Goal: Task Accomplishment & Management: Manage account settings

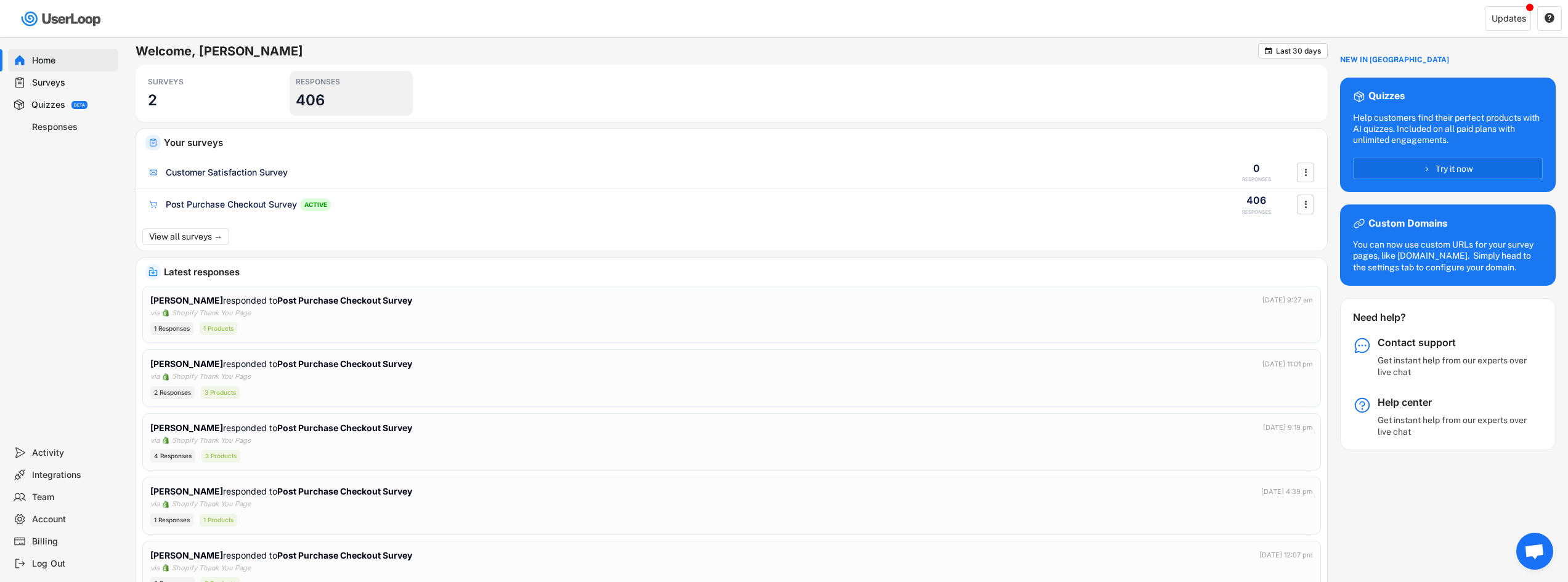
click at [310, 77] on div "RESPONSES 406" at bounding box center [351, 93] width 123 height 45
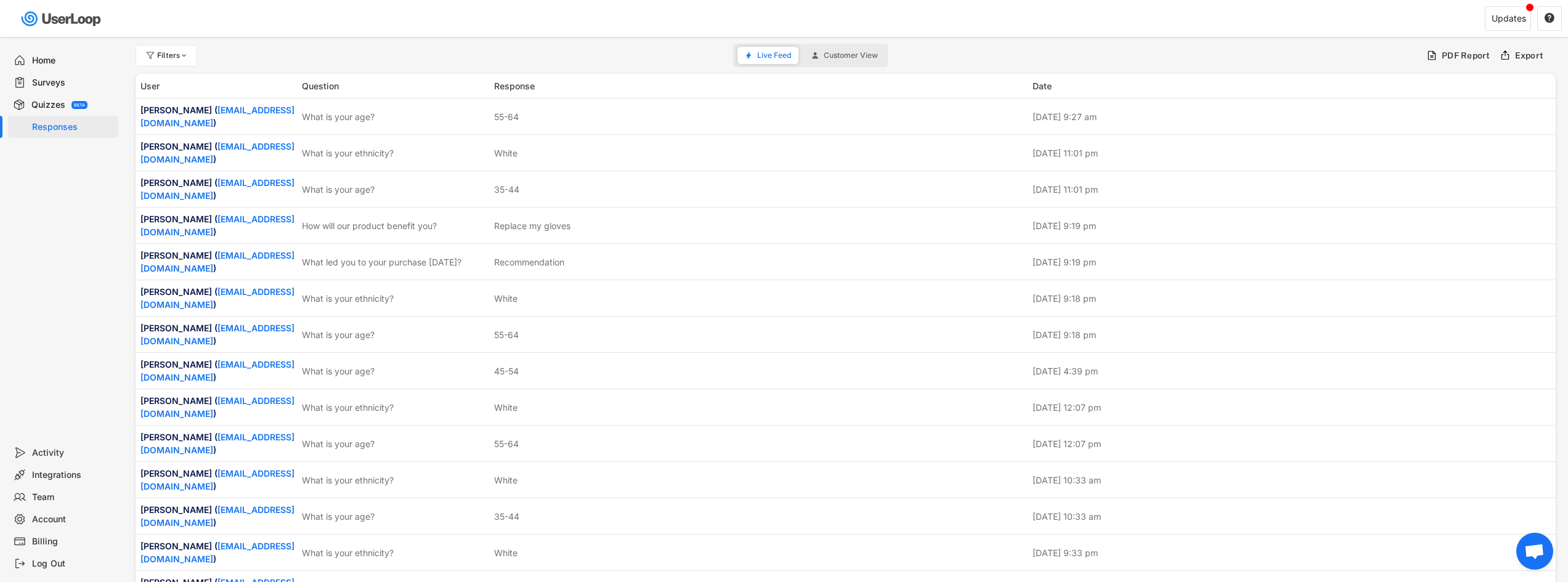
click at [40, 540] on div "Billing" at bounding box center [73, 541] width 81 height 12
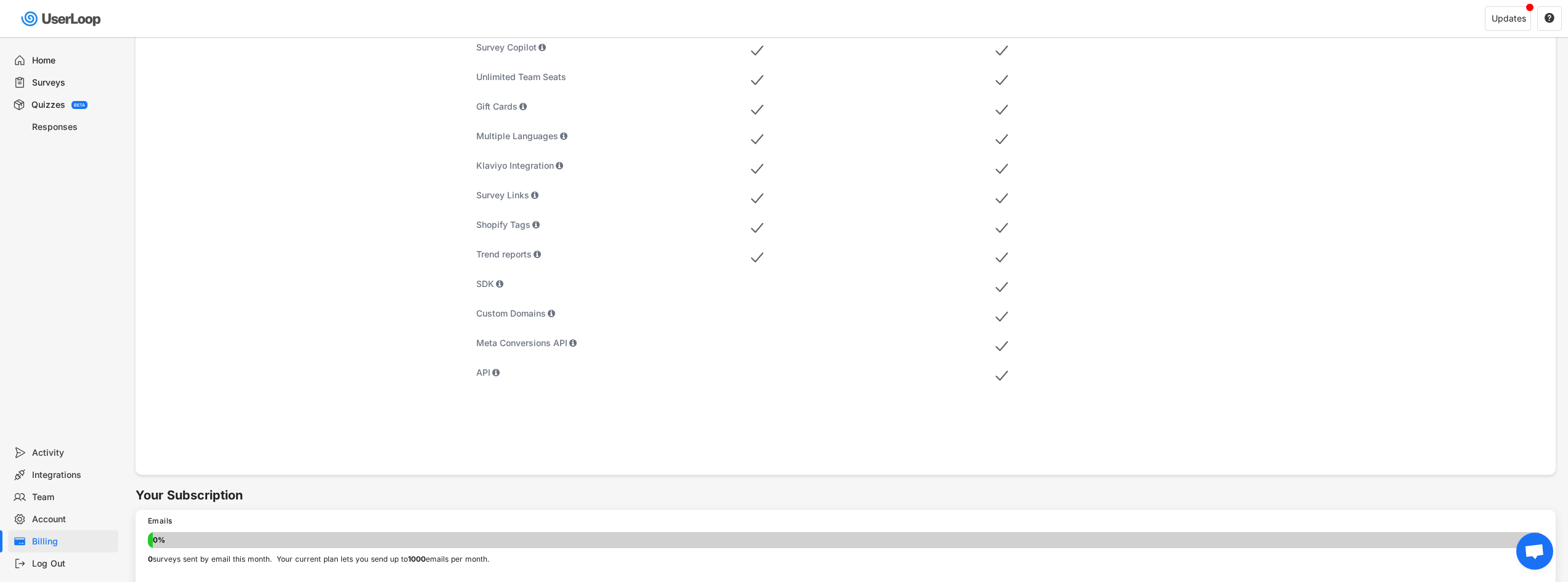
scroll to position [590, 0]
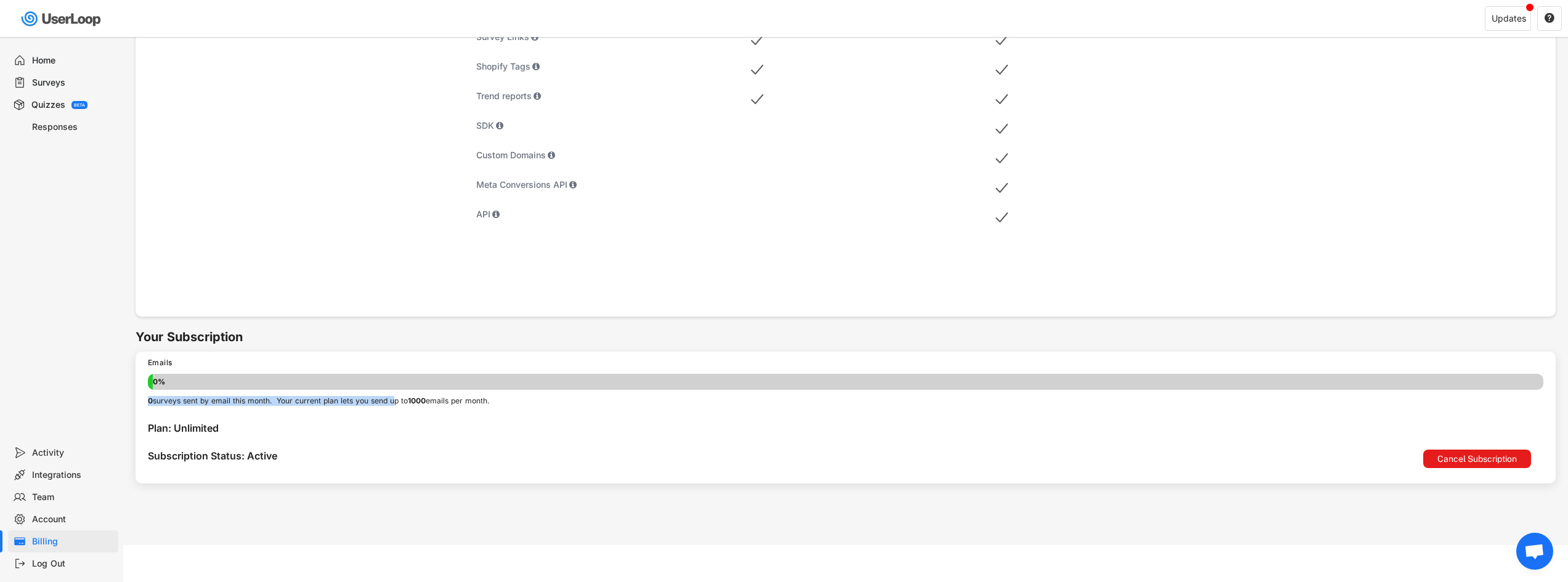
drag, startPoint x: 287, startPoint y: 381, endPoint x: 407, endPoint y: 402, distance: 121.8
click at [405, 402] on div "Emails 0% 0% 0 surveys sent by email this month. Your current plan lets you sen…" at bounding box center [845, 383] width 1420 height 61
click at [419, 401] on strong "1000" at bounding box center [416, 401] width 18 height 9
click at [420, 401] on strong "1000" at bounding box center [416, 401] width 18 height 9
drag, startPoint x: 420, startPoint y: 401, endPoint x: 445, endPoint y: 396, distance: 25.5
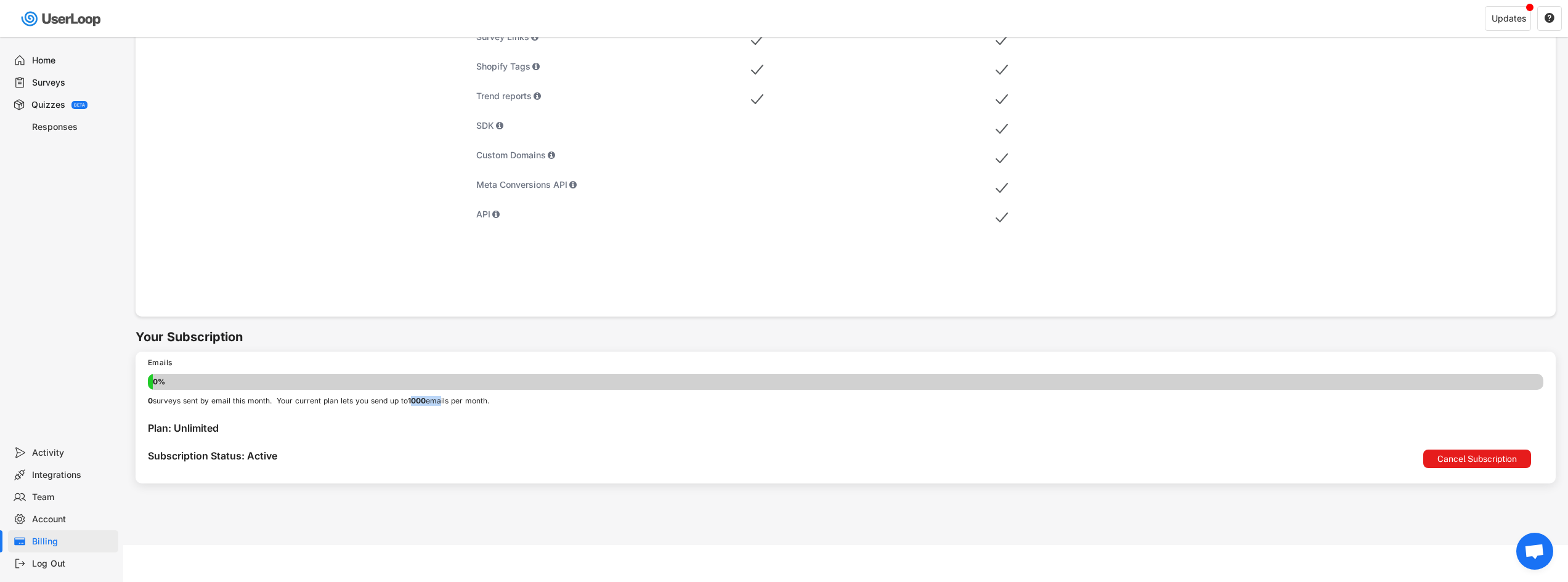
click at [445, 396] on div "Emails 0% 0% 0 surveys sent by email this month. Your current plan lets you sen…" at bounding box center [845, 383] width 1420 height 61
click at [426, 394] on div "Emails 0% 0% 0 surveys sent by email this month. Your current plan lets you sen…" at bounding box center [845, 383] width 1420 height 61
drag, startPoint x: 415, startPoint y: 401, endPoint x: 128, endPoint y: 396, distance: 287.0
click at [355, 398] on div "0 surveys sent by email this month. Your current plan lets you send up to 1000 …" at bounding box center [846, 401] width 1396 height 10
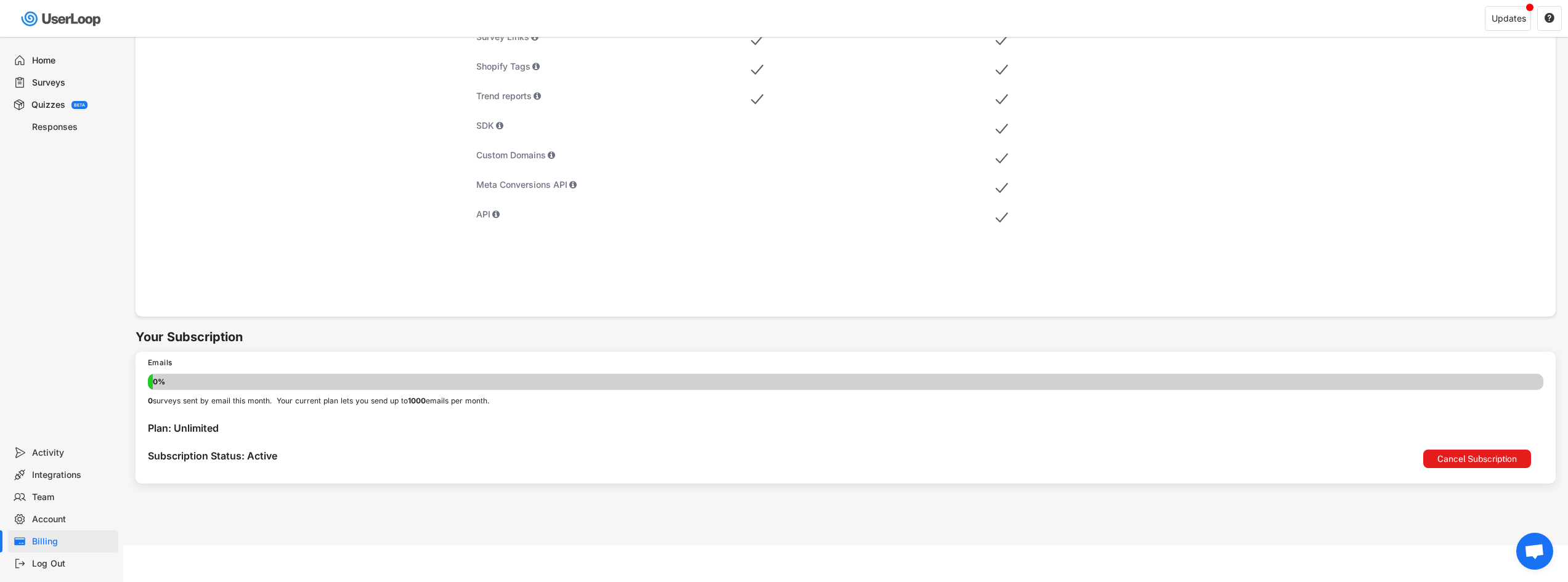
drag, startPoint x: 413, startPoint y: 402, endPoint x: 322, endPoint y: 397, distance: 91.1
click at [322, 397] on div "0 surveys sent by email this month. Your current plan lets you send up to 1000 …" at bounding box center [846, 401] width 1396 height 10
drag, startPoint x: 328, startPoint y: 397, endPoint x: 267, endPoint y: 397, distance: 61.0
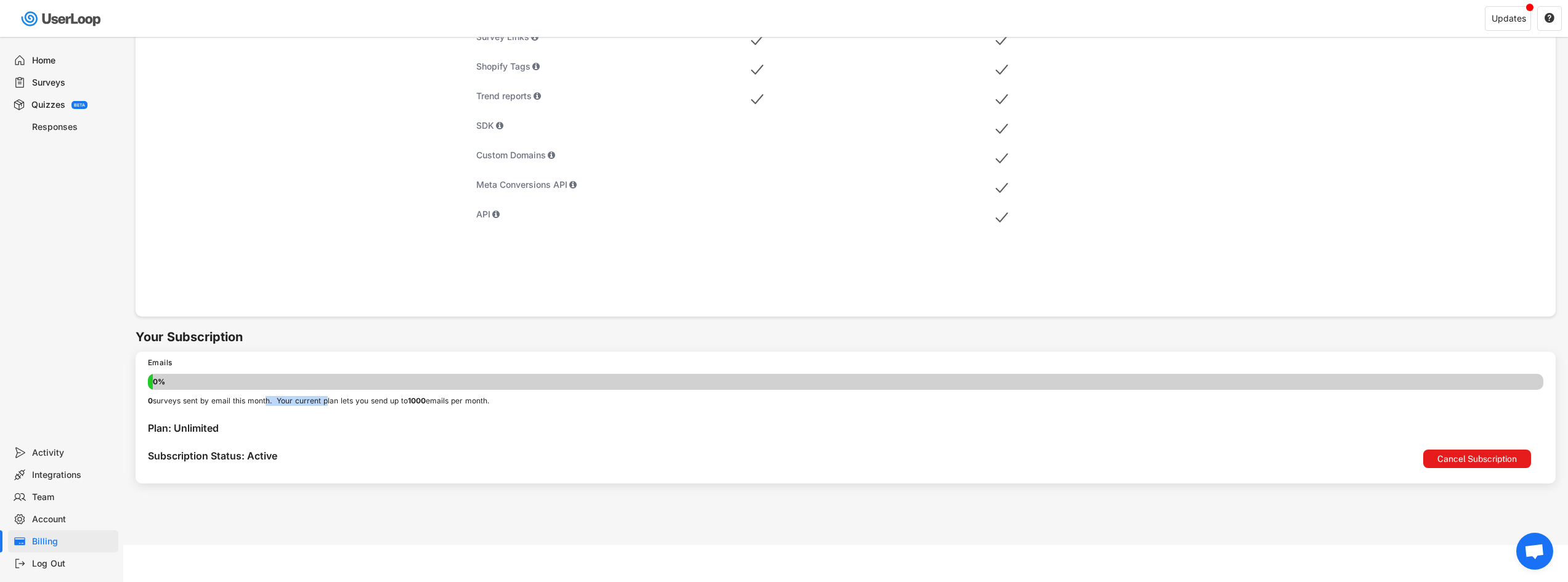
click at [267, 397] on div "0 surveys sent by email this month. Your current plan lets you send up to 1000 …" at bounding box center [846, 401] width 1396 height 10
